Goal: Task Accomplishment & Management: Use online tool/utility

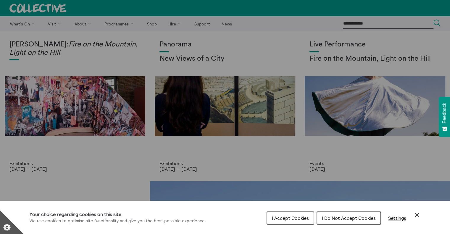
click at [335, 218] on span "I Do Not Accept Cookies" at bounding box center [349, 218] width 54 height 6
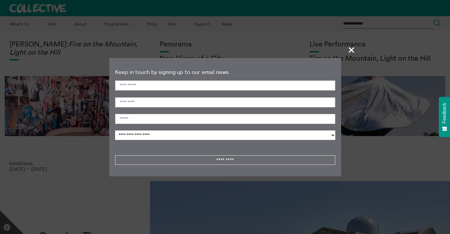
click at [350, 49] on span "+" at bounding box center [351, 49] width 17 height 17
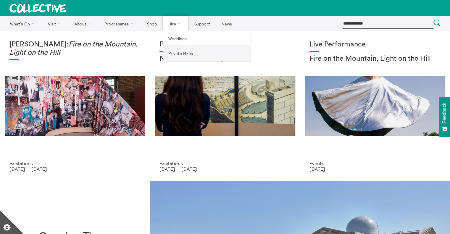
click at [179, 53] on link "Private Hires" at bounding box center [206, 53] width 87 height 15
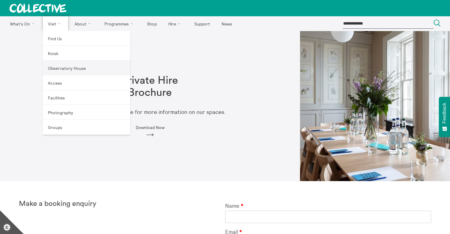
click at [60, 67] on link "Observatory House" at bounding box center [86, 68] width 87 height 15
